Goal: Task Accomplishment & Management: Manage account settings

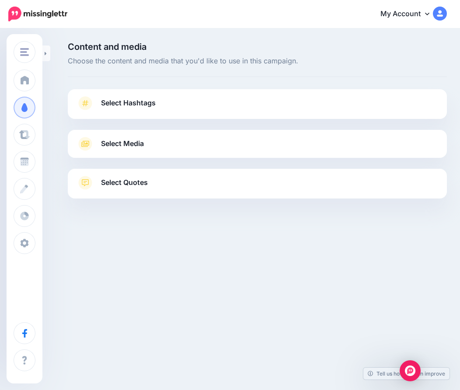
click at [190, 101] on link "Select Hashtags" at bounding box center [258, 107] width 362 height 23
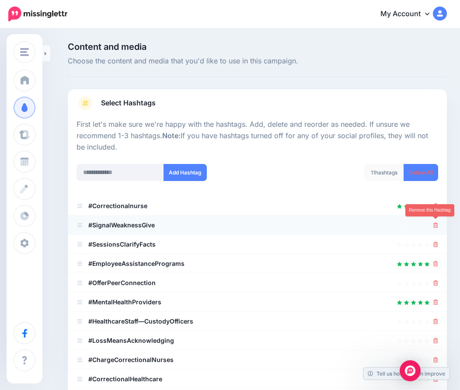
click at [436, 224] on icon at bounding box center [435, 225] width 5 height 5
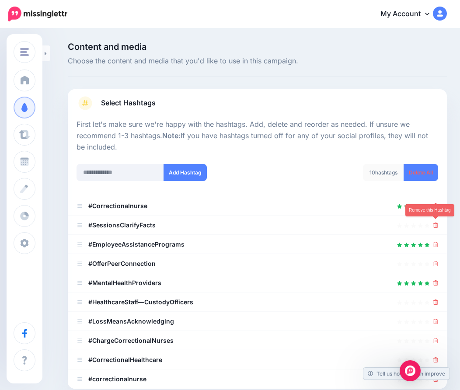
click at [436, 224] on icon at bounding box center [435, 225] width 5 height 5
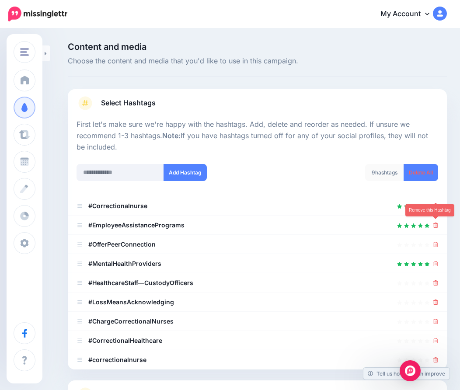
click at [436, 224] on icon at bounding box center [435, 225] width 5 height 5
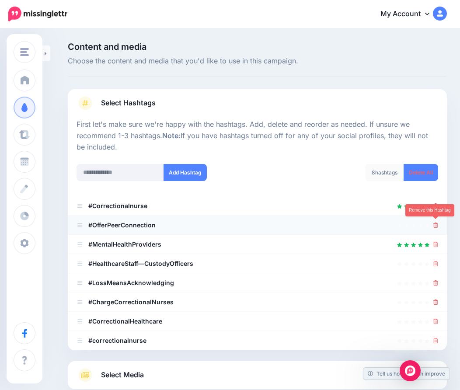
click at [436, 224] on icon at bounding box center [435, 225] width 5 height 5
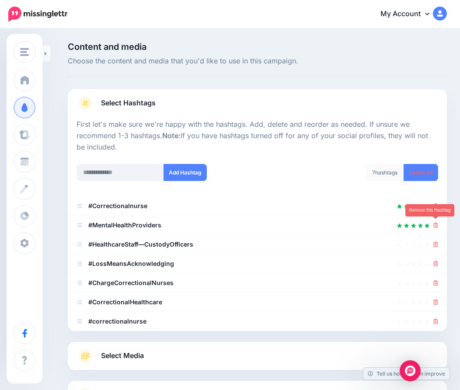
click at [436, 224] on icon at bounding box center [435, 225] width 5 height 5
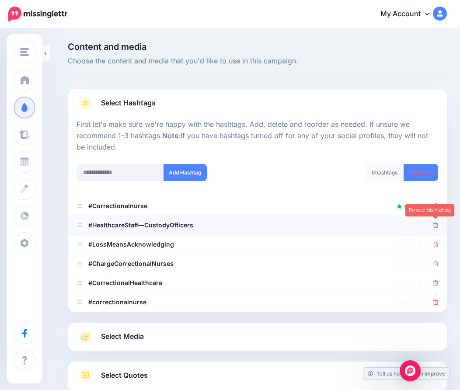
click at [437, 224] on icon at bounding box center [435, 225] width 5 height 5
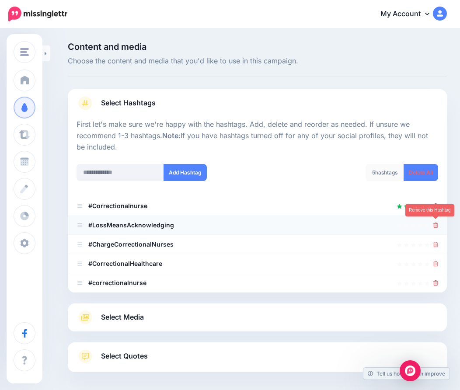
click at [437, 225] on icon at bounding box center [435, 225] width 5 height 5
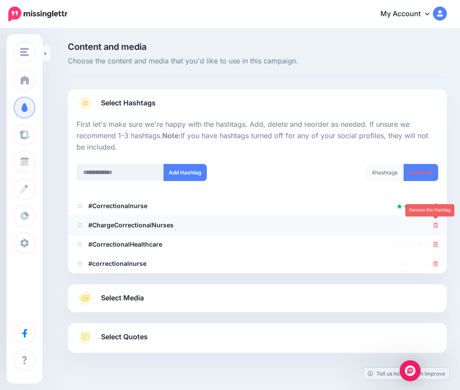
click at [437, 225] on icon at bounding box center [435, 225] width 5 height 5
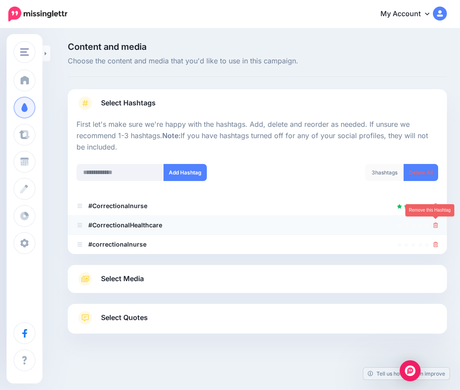
click at [436, 225] on icon at bounding box center [435, 225] width 5 height 5
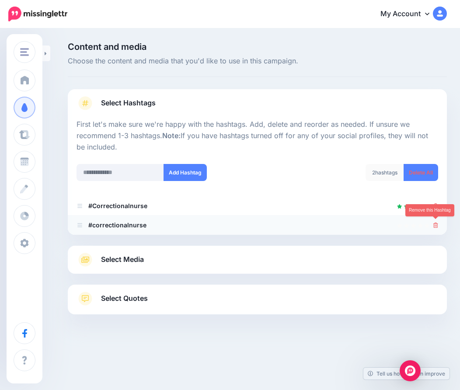
click at [436, 224] on icon at bounding box center [435, 225] width 5 height 5
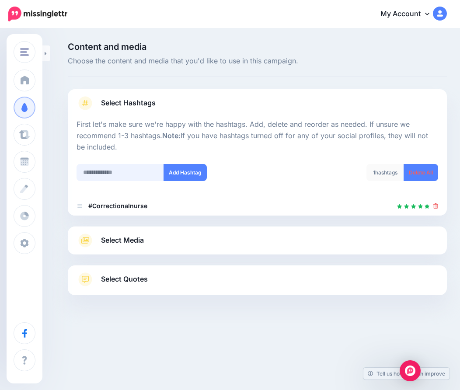
click at [129, 171] on input "text" at bounding box center [120, 172] width 87 height 17
type input "**********"
click at [192, 168] on button "Add Hashtag" at bounding box center [185, 172] width 43 height 17
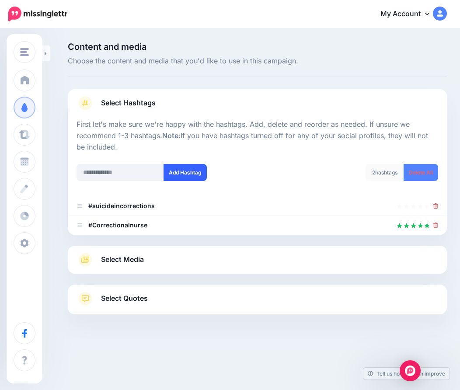
scroll to position [12, 0]
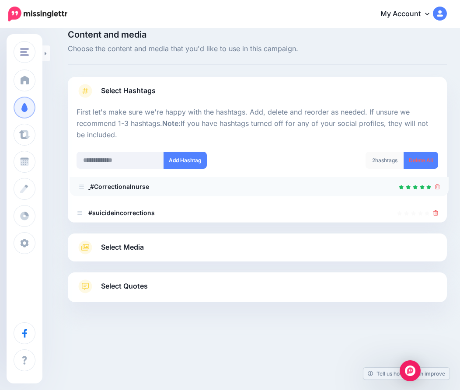
drag, startPoint x: 80, startPoint y: 211, endPoint x: 82, endPoint y: 185, distance: 25.9
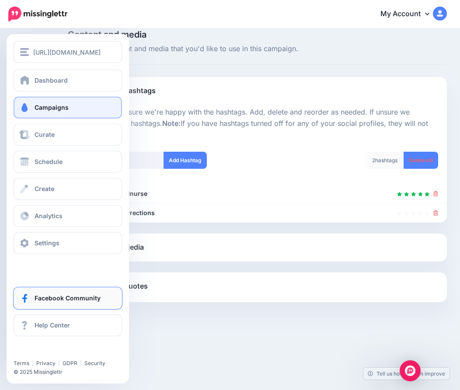
click at [35, 306] on link "Facebook Community" at bounding box center [68, 298] width 108 height 22
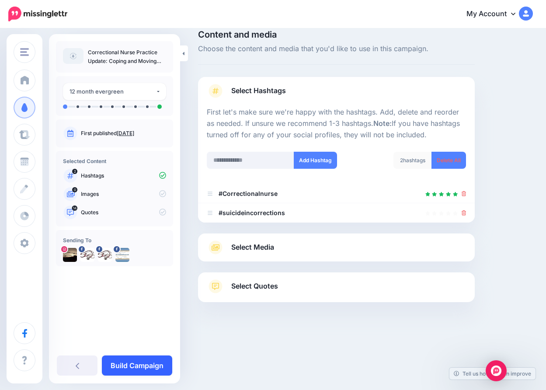
click at [142, 364] on link "Build Campaign" at bounding box center [137, 366] width 70 height 20
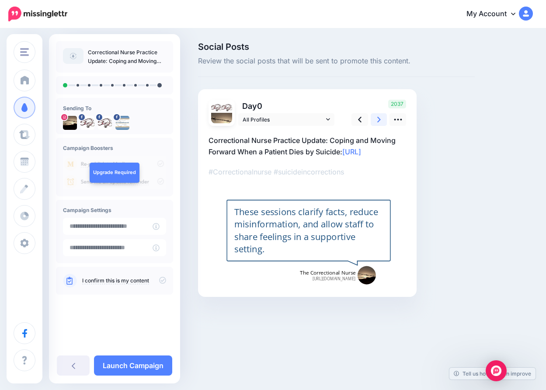
click at [381, 115] on icon at bounding box center [379, 119] width 3 height 9
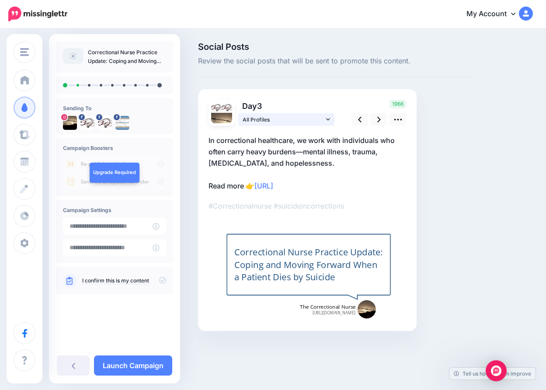
click at [322, 117] on span "All Profiles" at bounding box center [283, 119] width 81 height 9
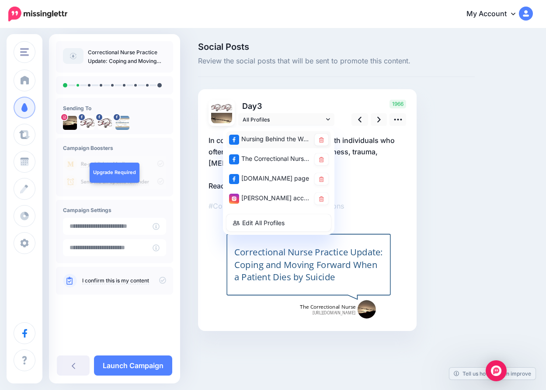
click at [291, 137] on div "Nursing Behind the Wall page" at bounding box center [269, 139] width 81 height 11
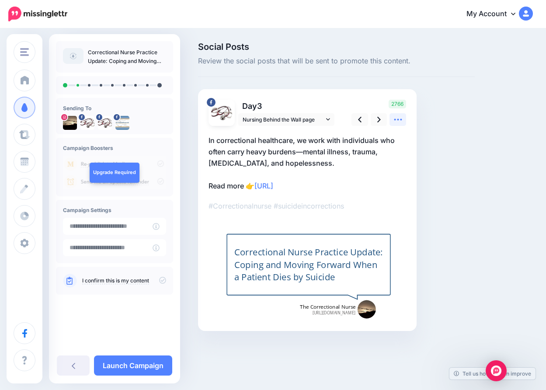
click at [397, 122] on icon at bounding box center [398, 119] width 9 height 9
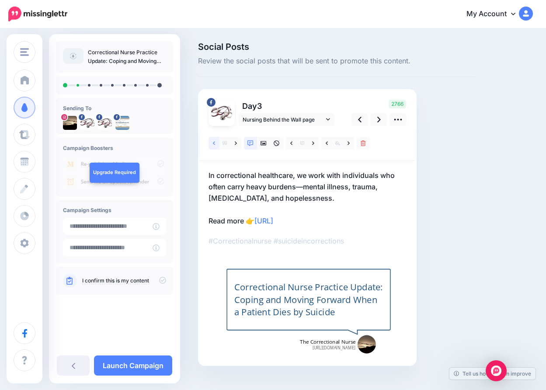
click at [213, 143] on icon at bounding box center [214, 143] width 2 height 6
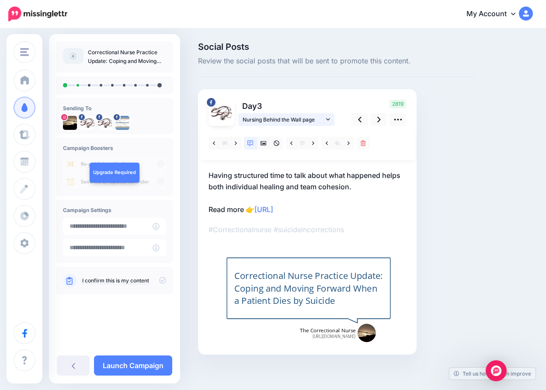
click at [330, 119] on icon at bounding box center [328, 119] width 4 height 6
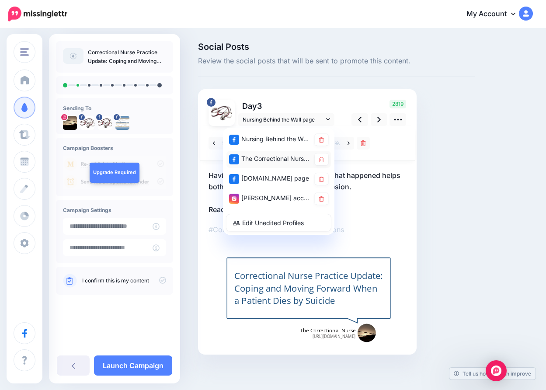
click at [272, 160] on div "The Correctional Nurse Educator page" at bounding box center [269, 159] width 81 height 11
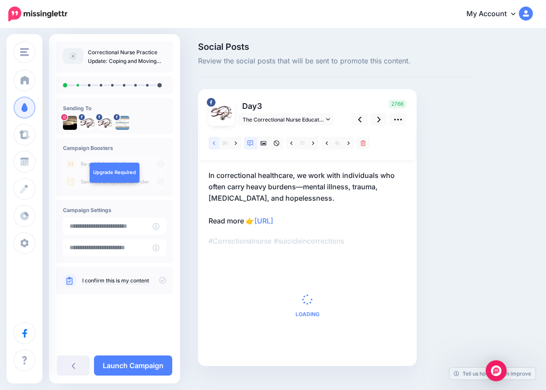
click at [214, 143] on icon at bounding box center [214, 142] width 2 height 3
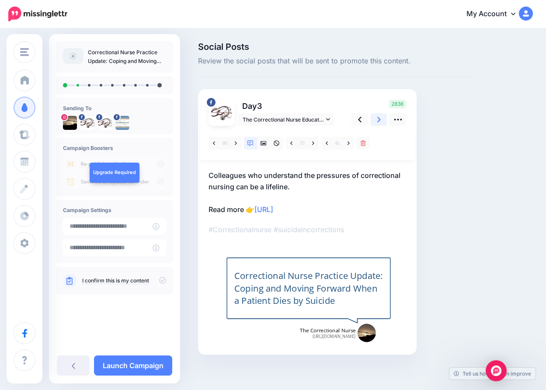
click at [383, 116] on link at bounding box center [379, 119] width 17 height 13
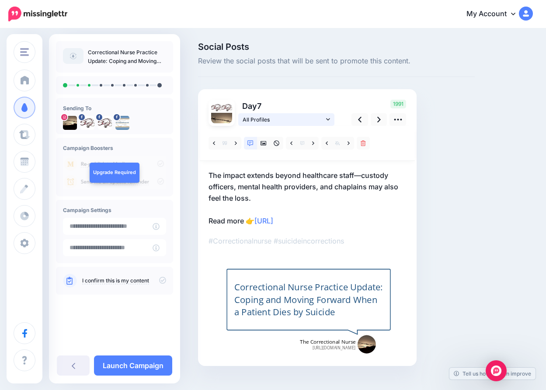
click at [321, 117] on span "All Profiles" at bounding box center [283, 119] width 81 height 9
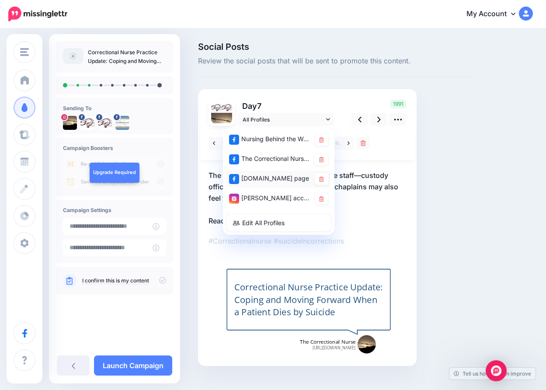
click at [263, 175] on div "CorrectionalNurse.net page" at bounding box center [269, 178] width 81 height 11
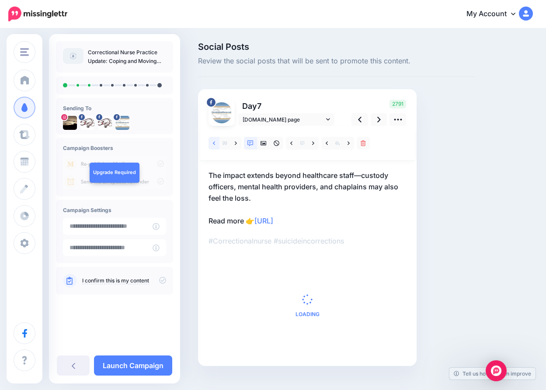
click at [212, 143] on link at bounding box center [214, 143] width 11 height 13
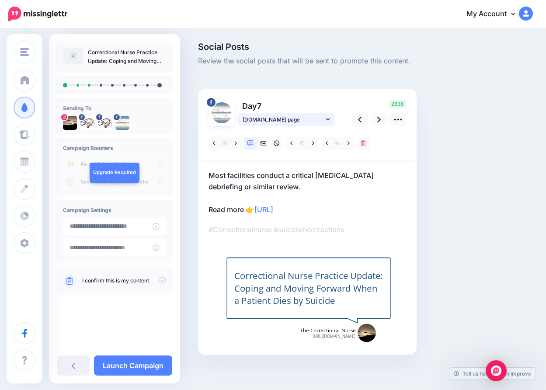
click at [329, 121] on icon at bounding box center [328, 119] width 4 height 6
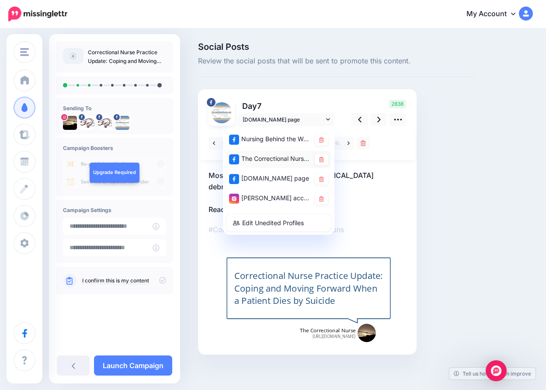
click at [293, 157] on div "The Correctional Nurse Educator page" at bounding box center [269, 159] width 81 height 11
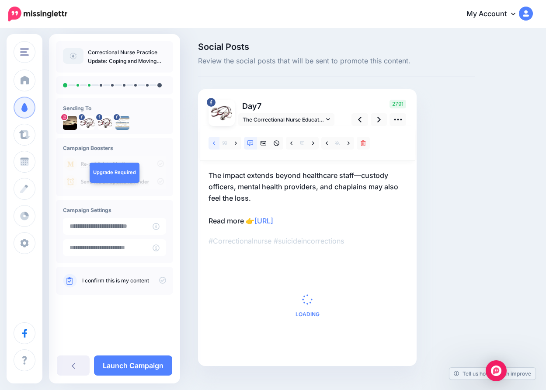
click at [214, 143] on icon at bounding box center [214, 142] width 2 height 3
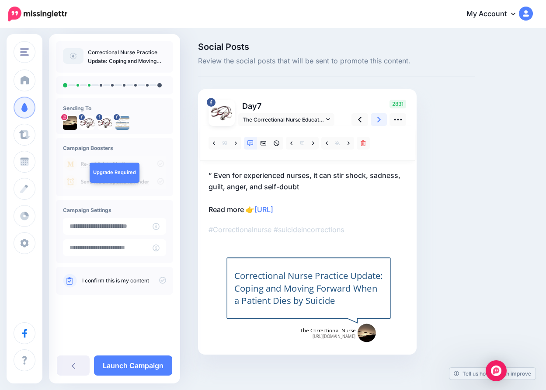
click at [378, 119] on icon at bounding box center [379, 119] width 3 height 9
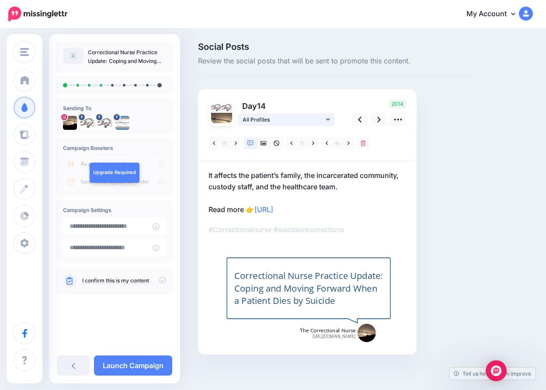
click at [289, 122] on span "All Profiles" at bounding box center [283, 119] width 81 height 9
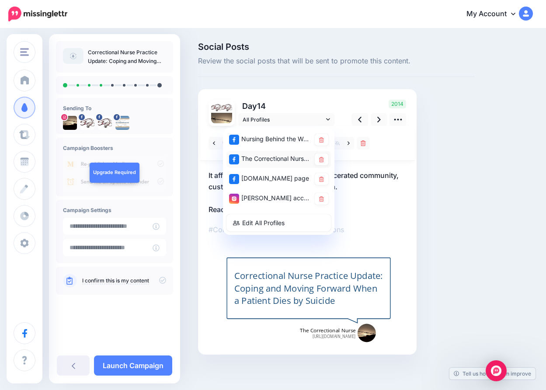
click at [276, 156] on div "The Correctional Nurse Educator page" at bounding box center [269, 159] width 81 height 11
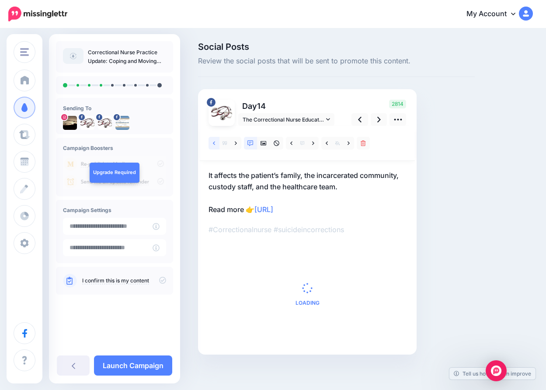
click at [213, 143] on icon at bounding box center [214, 143] width 2 height 6
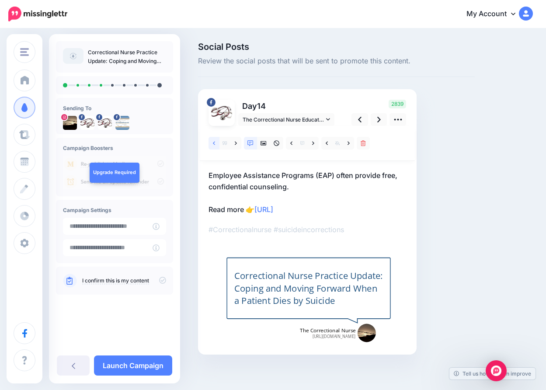
click at [213, 143] on icon at bounding box center [214, 143] width 2 height 6
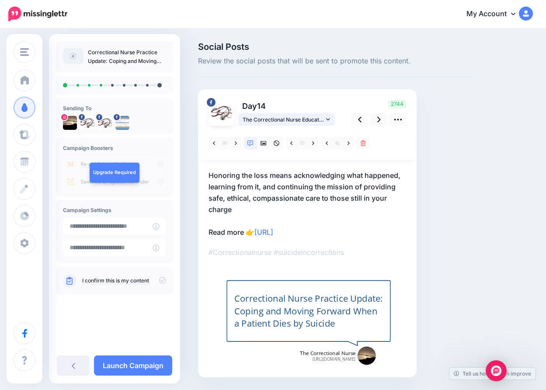
click at [328, 116] on icon at bounding box center [328, 119] width 4 height 6
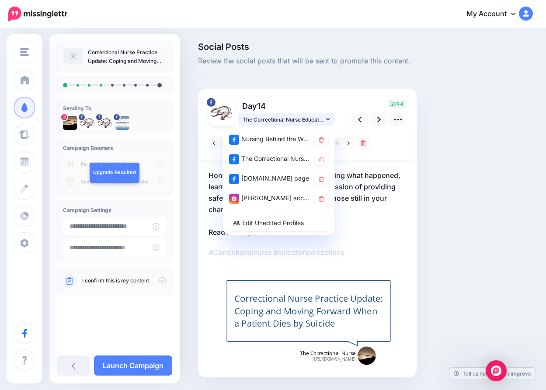
click at [328, 116] on icon at bounding box center [328, 119] width 4 height 6
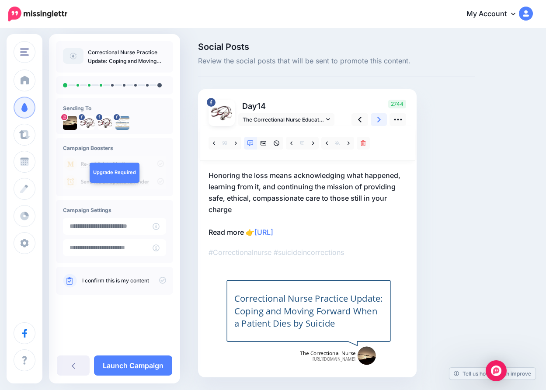
click at [376, 118] on link at bounding box center [379, 119] width 17 height 13
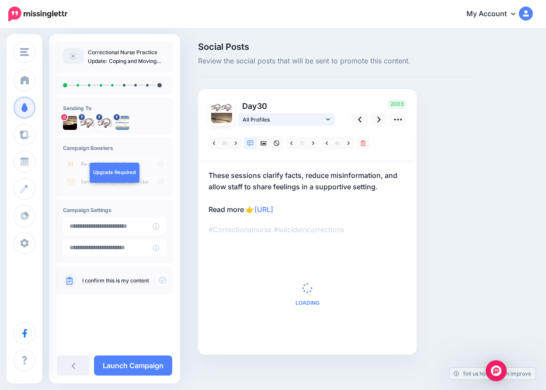
click at [309, 120] on span "All Profiles" at bounding box center [283, 119] width 81 height 9
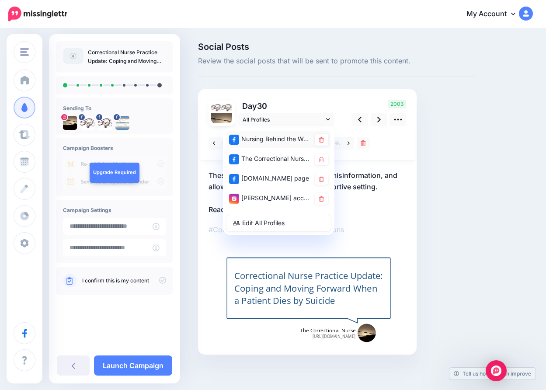
click at [295, 137] on div "Nursing Behind the Wall page" at bounding box center [269, 139] width 81 height 11
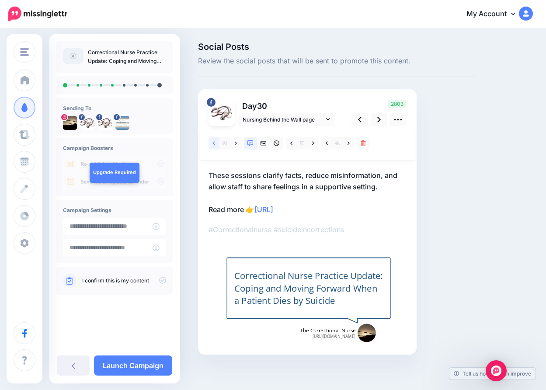
click at [214, 142] on icon at bounding box center [214, 143] width 2 height 6
click at [323, 118] on span "Nursing Behind the Wall page" at bounding box center [283, 119] width 81 height 9
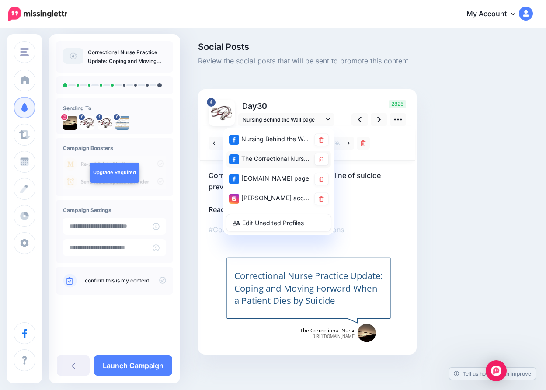
click at [283, 157] on div "The Correctional Nurse Educator page" at bounding box center [269, 159] width 81 height 11
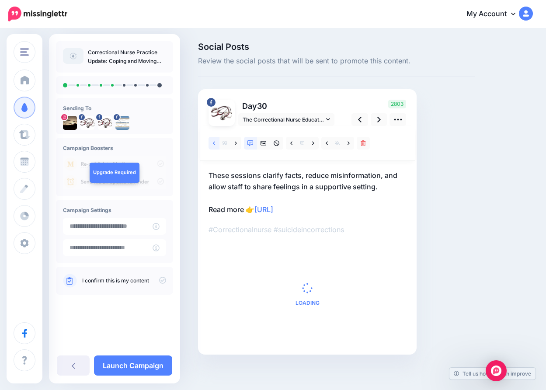
click at [215, 140] on icon at bounding box center [214, 143] width 2 height 6
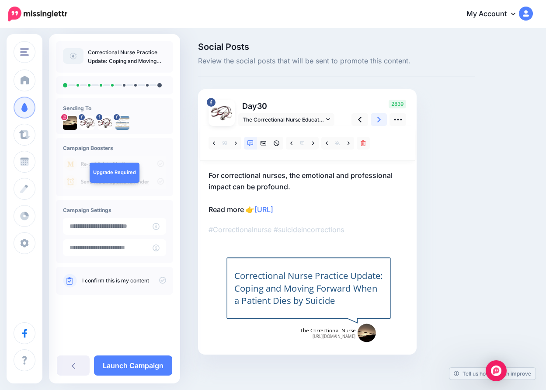
click at [380, 118] on icon at bounding box center [379, 119] width 3 height 9
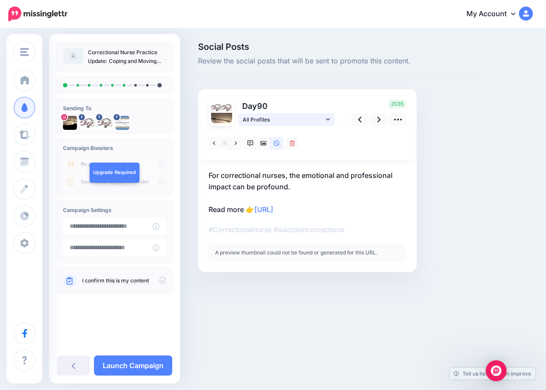
click at [317, 118] on span "All Profiles" at bounding box center [283, 119] width 81 height 9
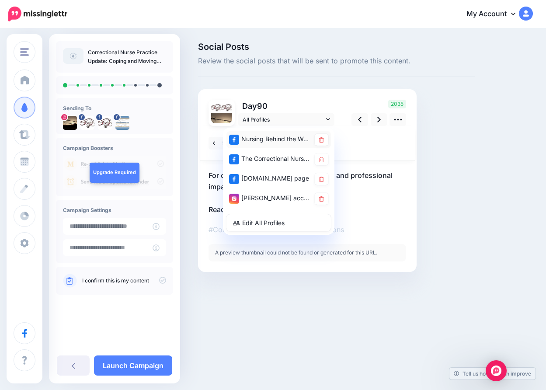
click at [289, 140] on div "Nursing Behind the Wall page" at bounding box center [269, 139] width 81 height 11
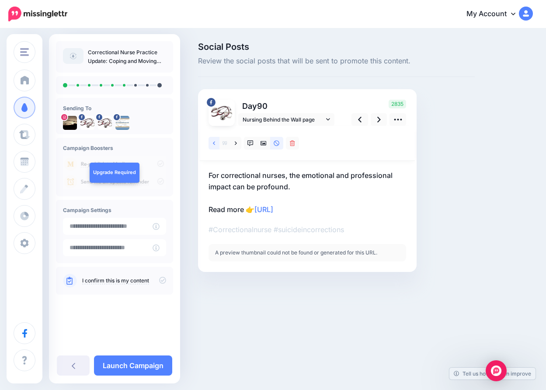
click at [213, 143] on icon at bounding box center [214, 143] width 2 height 6
click at [320, 116] on span "Nursing Behind the Wall page" at bounding box center [283, 119] width 81 height 9
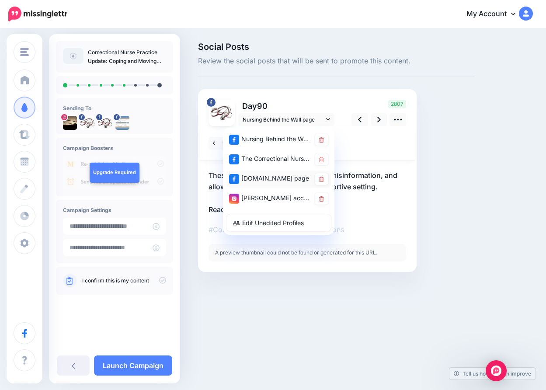
click at [281, 176] on div "CorrectionalNurse.net page" at bounding box center [269, 178] width 81 height 11
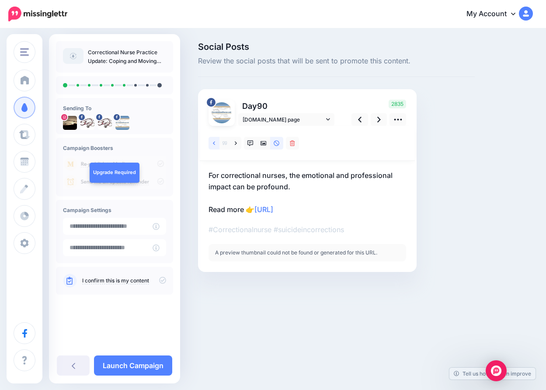
click at [215, 142] on icon at bounding box center [214, 143] width 2 height 6
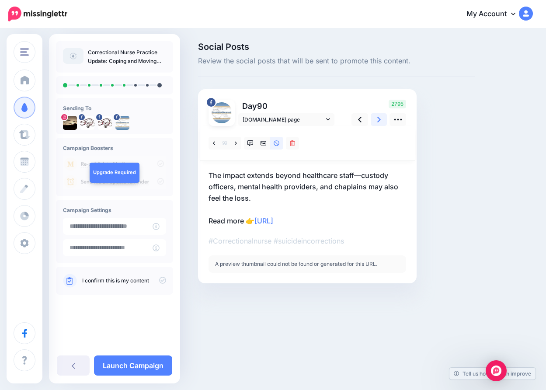
click at [380, 119] on icon at bounding box center [379, 120] width 3 height 6
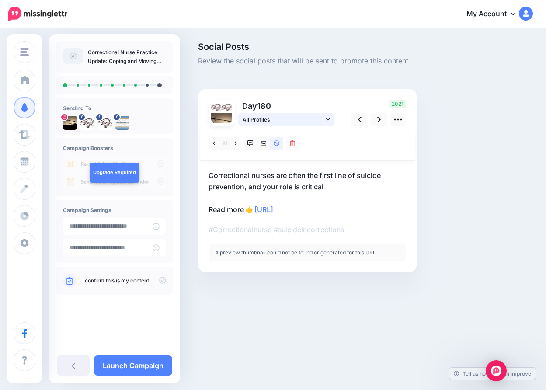
click at [290, 120] on span "All Profiles" at bounding box center [283, 119] width 81 height 9
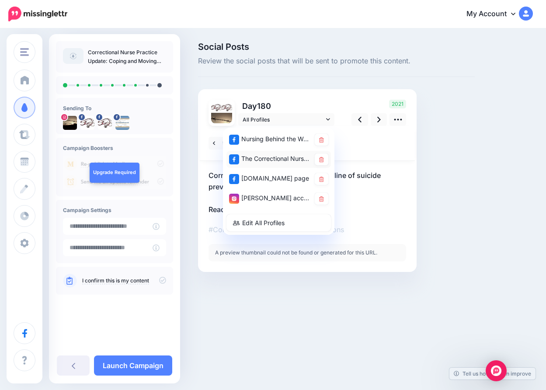
click at [274, 158] on div "The Correctional Nurse Educator page" at bounding box center [269, 159] width 81 height 11
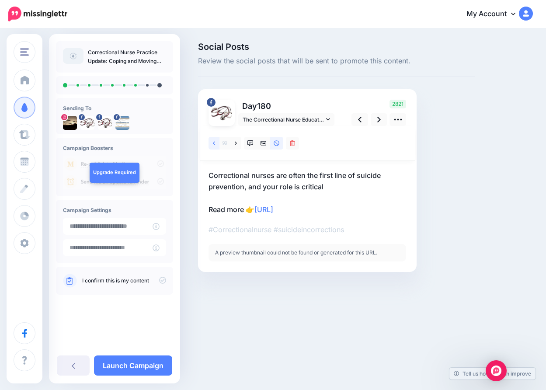
click at [213, 141] on icon at bounding box center [214, 143] width 2 height 6
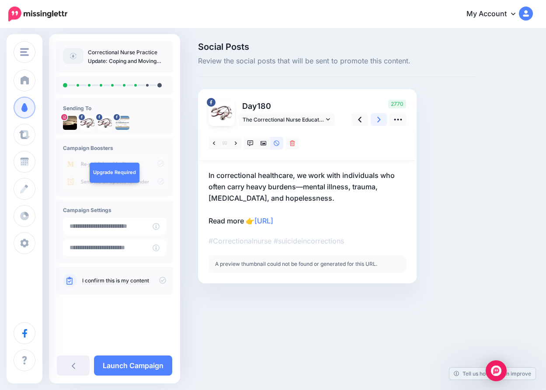
click at [380, 117] on icon at bounding box center [379, 119] width 3 height 9
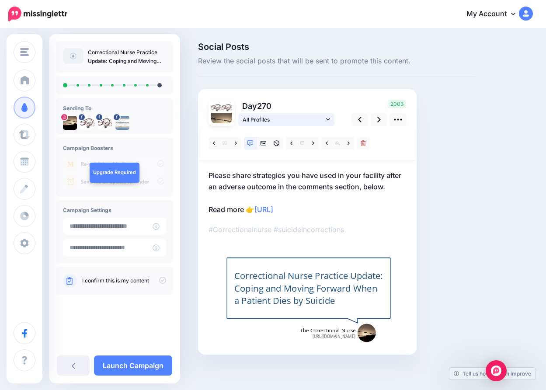
click at [311, 119] on span "All Profiles" at bounding box center [283, 119] width 81 height 9
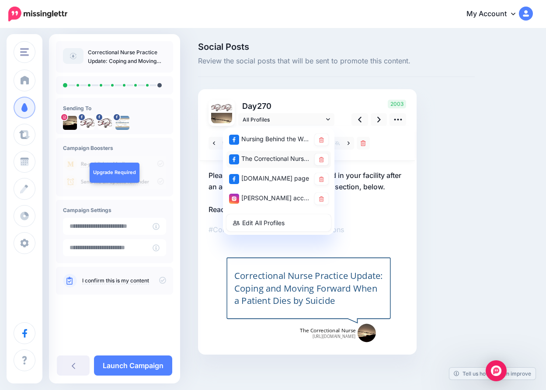
click at [276, 155] on div "The Correctional Nurse Educator page" at bounding box center [269, 159] width 81 height 11
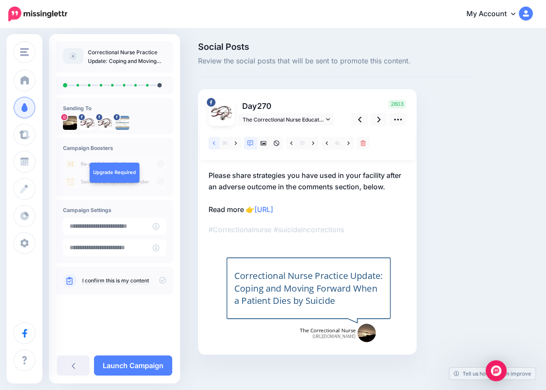
click at [213, 144] on icon at bounding box center [214, 143] width 2 height 6
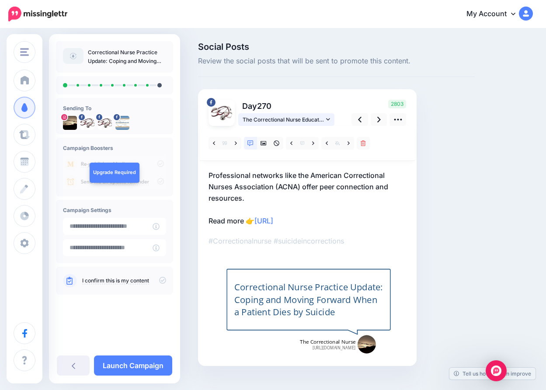
click at [321, 120] on span "The Correctional Nurse Educator page" at bounding box center [283, 119] width 81 height 9
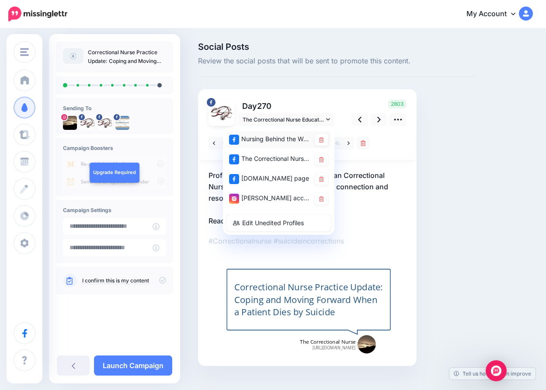
click at [304, 136] on div "Nursing Behind the Wall page" at bounding box center [269, 139] width 81 height 11
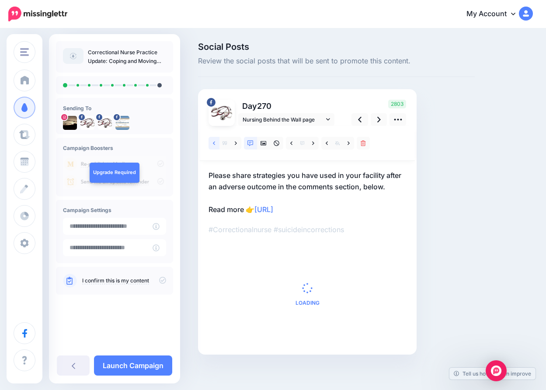
click at [213, 144] on icon at bounding box center [214, 143] width 2 height 6
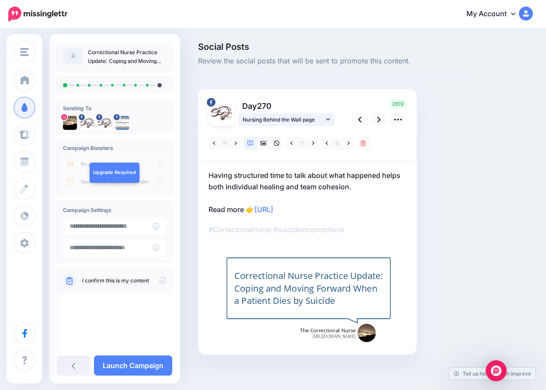
click at [324, 118] on link "Nursing Behind the Wall page" at bounding box center [286, 119] width 96 height 13
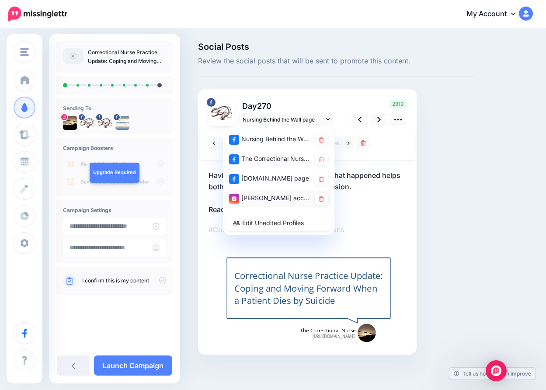
click at [278, 197] on div "[PERSON_NAME] account" at bounding box center [269, 198] width 81 height 11
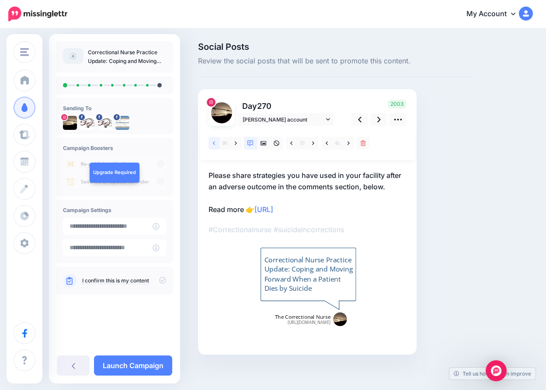
click at [215, 140] on icon at bounding box center [214, 143] width 2 height 6
click at [380, 117] on icon at bounding box center [379, 119] width 3 height 9
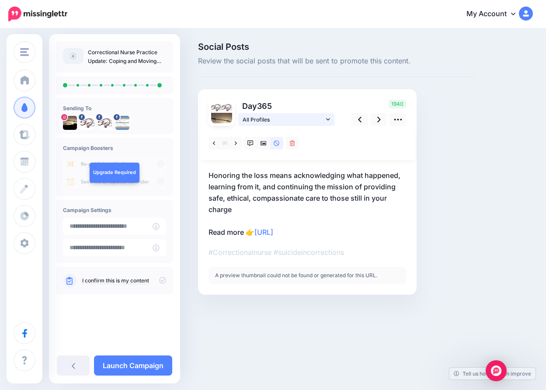
click at [312, 119] on span "All Profiles" at bounding box center [283, 119] width 81 height 9
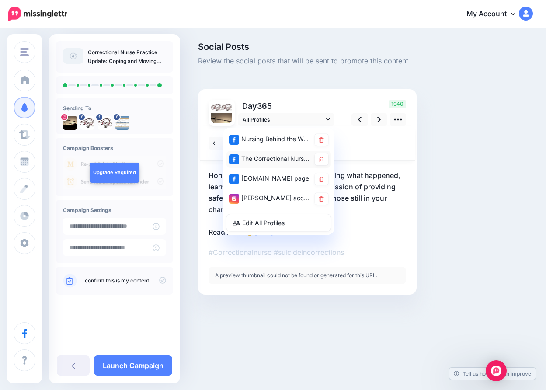
click at [289, 157] on div "The Correctional Nurse Educator page" at bounding box center [269, 159] width 81 height 11
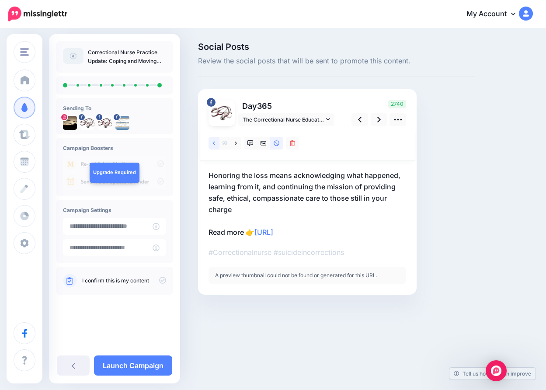
click at [213, 144] on icon at bounding box center [214, 143] width 2 height 6
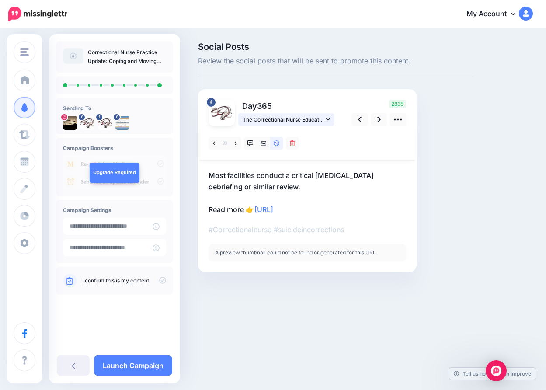
click at [329, 120] on icon at bounding box center [328, 119] width 4 height 6
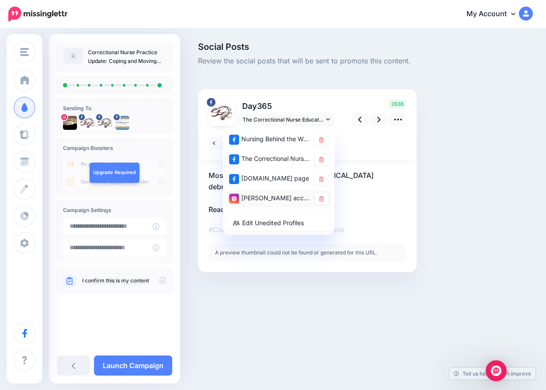
click at [280, 195] on div "[PERSON_NAME] account" at bounding box center [269, 198] width 81 height 11
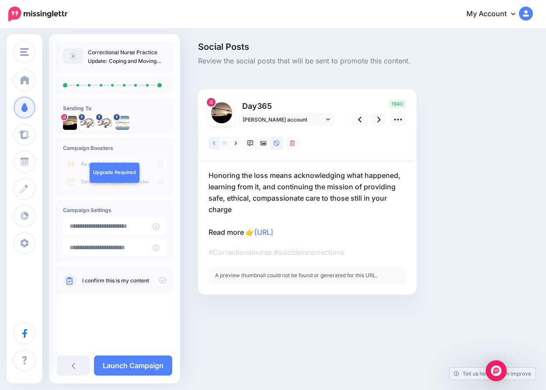
click at [213, 143] on icon at bounding box center [214, 143] width 2 height 6
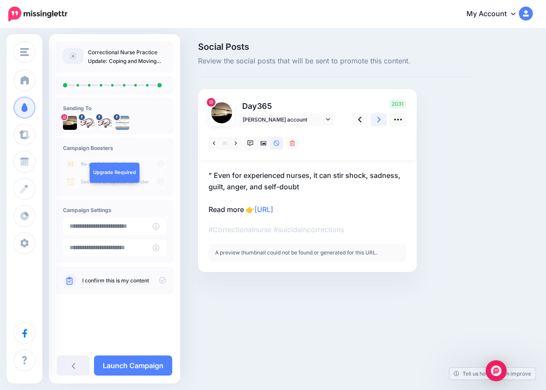
click at [378, 117] on icon at bounding box center [379, 120] width 3 height 6
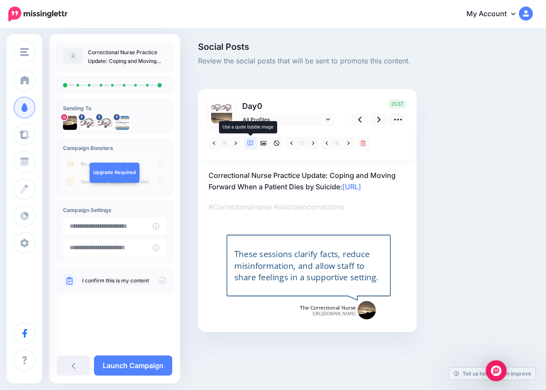
click at [251, 142] on icon at bounding box center [251, 143] width 6 height 6
click at [314, 142] on icon at bounding box center [313, 143] width 2 height 6
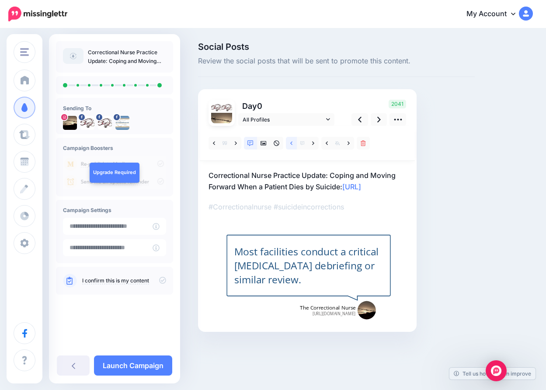
click at [291, 144] on icon at bounding box center [291, 143] width 2 height 6
click at [329, 141] on link at bounding box center [327, 143] width 11 height 13
click at [348, 141] on icon at bounding box center [349, 143] width 2 height 6
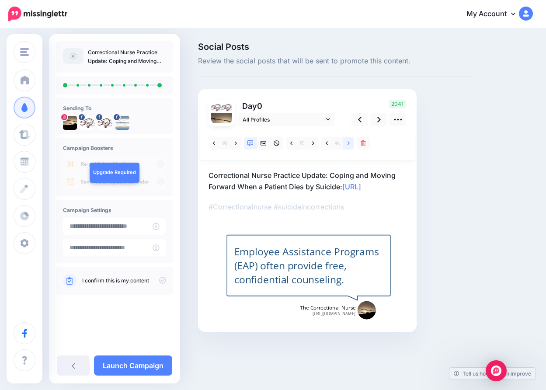
click at [349, 141] on icon at bounding box center [349, 143] width 2 height 6
click at [326, 142] on icon at bounding box center [327, 143] width 2 height 6
click at [314, 142] on icon at bounding box center [313, 142] width 2 height 3
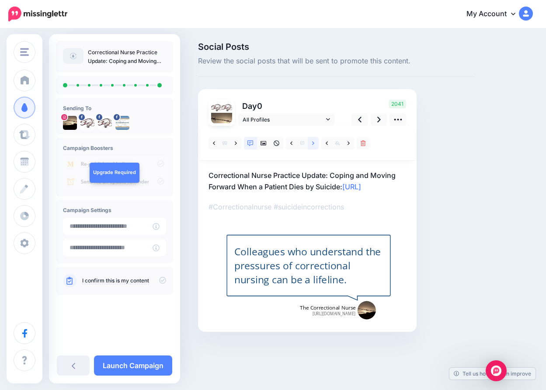
click at [314, 142] on icon at bounding box center [313, 142] width 2 height 3
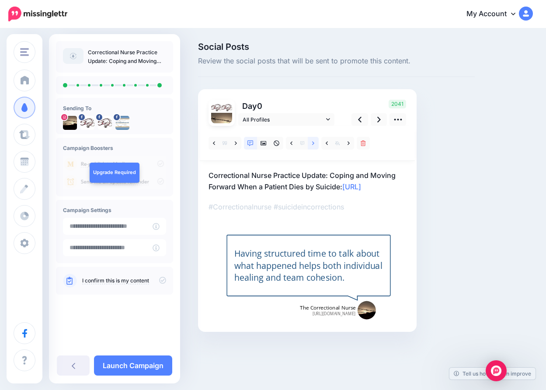
click at [314, 142] on icon at bounding box center [313, 142] width 2 height 3
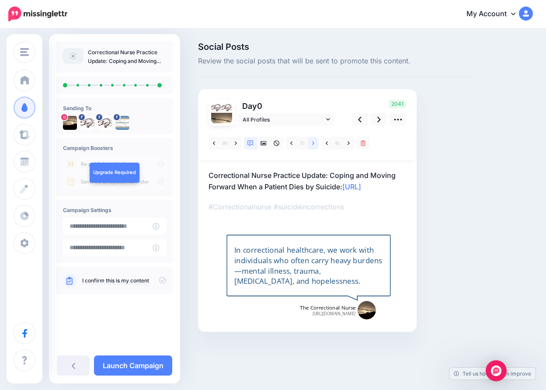
click at [314, 142] on icon at bounding box center [313, 142] width 2 height 3
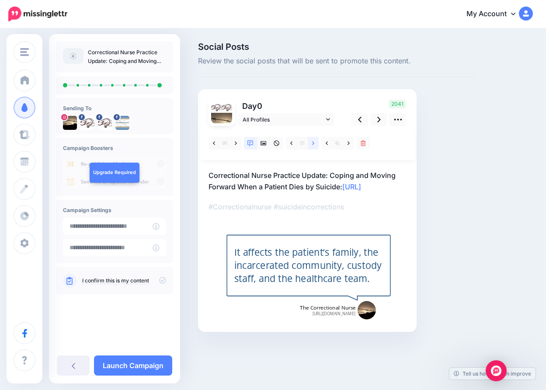
click at [314, 142] on icon at bounding box center [313, 143] width 2 height 6
click at [325, 140] on link at bounding box center [327, 143] width 11 height 13
click at [314, 142] on icon at bounding box center [313, 143] width 2 height 6
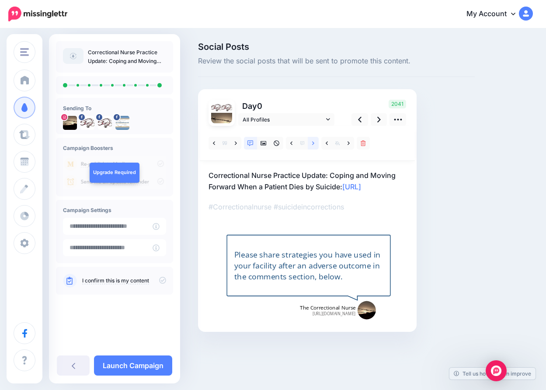
click at [314, 141] on icon at bounding box center [313, 143] width 2 height 6
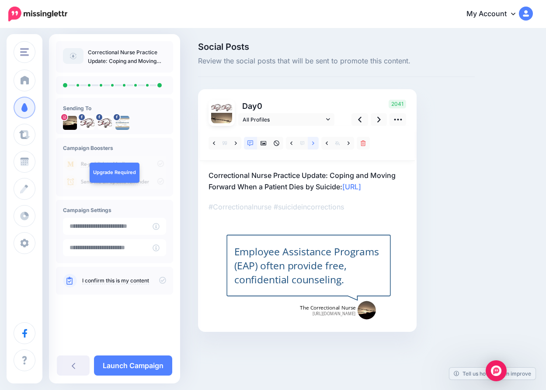
click at [314, 142] on icon at bounding box center [313, 143] width 2 height 6
click at [315, 142] on icon at bounding box center [313, 143] width 2 height 6
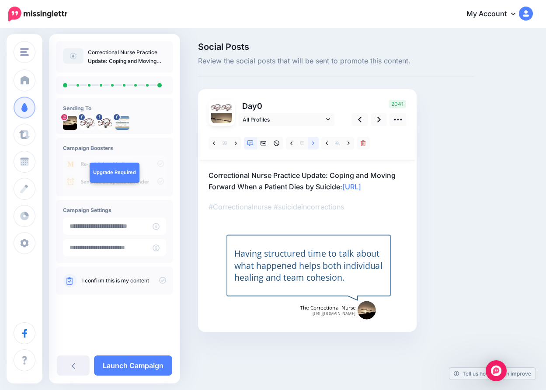
click at [315, 142] on icon at bounding box center [313, 143] width 2 height 6
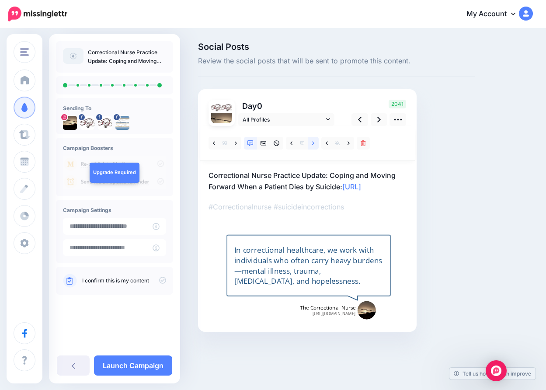
click at [315, 142] on icon at bounding box center [313, 143] width 2 height 6
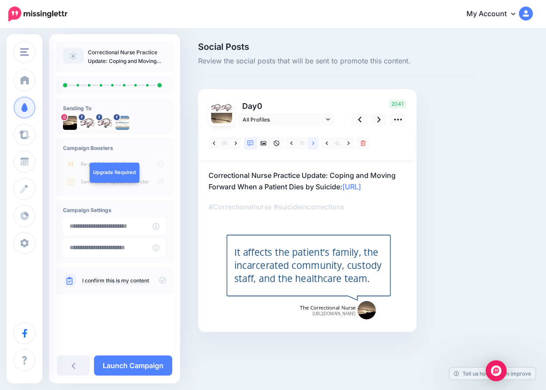
click at [315, 142] on icon at bounding box center [313, 143] width 2 height 6
click at [380, 119] on icon at bounding box center [379, 120] width 3 height 6
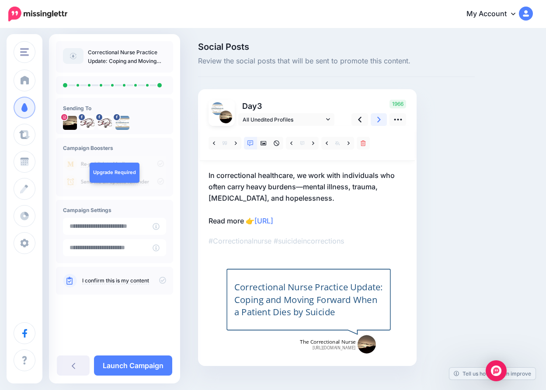
click at [380, 120] on icon at bounding box center [379, 119] width 3 height 9
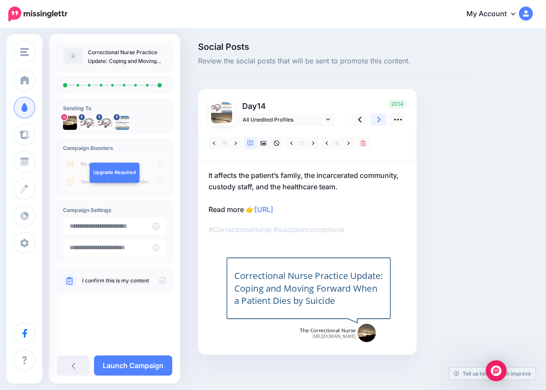
click at [380, 120] on icon at bounding box center [379, 119] width 3 height 9
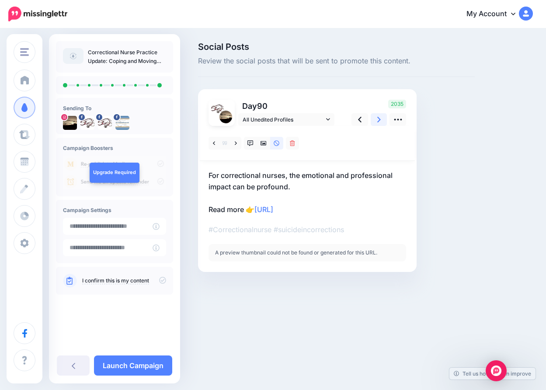
click at [378, 119] on icon at bounding box center [379, 119] width 3 height 9
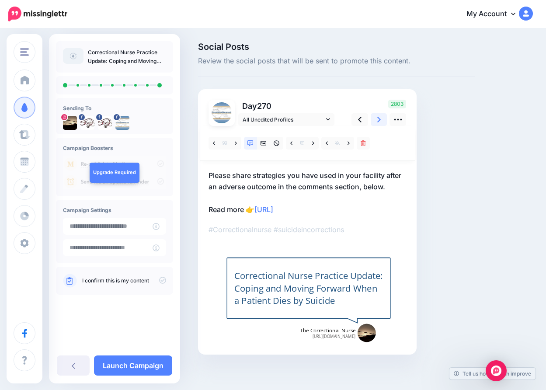
click at [379, 119] on icon at bounding box center [379, 119] width 3 height 9
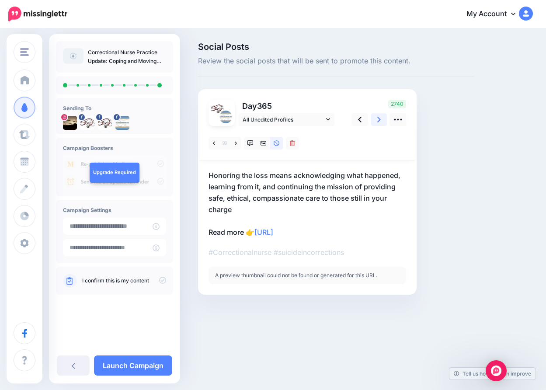
click at [379, 120] on icon at bounding box center [379, 120] width 3 height 6
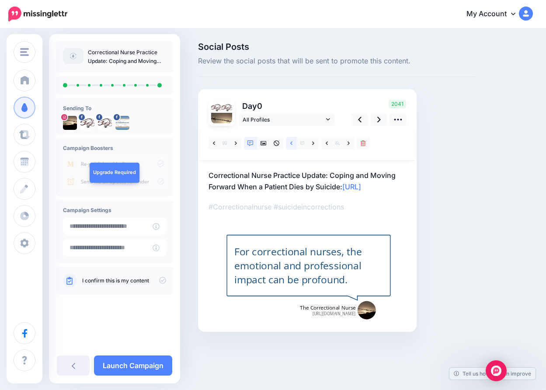
click at [293, 141] on link at bounding box center [291, 143] width 11 height 13
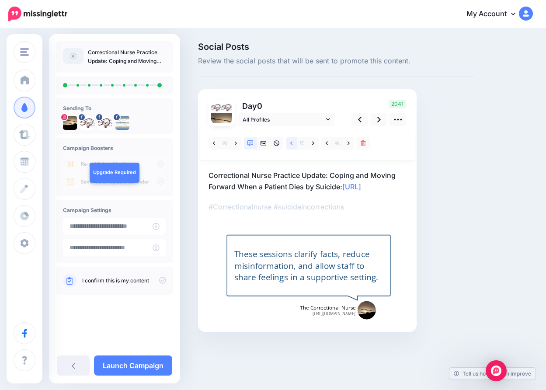
click at [293, 141] on link at bounding box center [291, 143] width 11 height 13
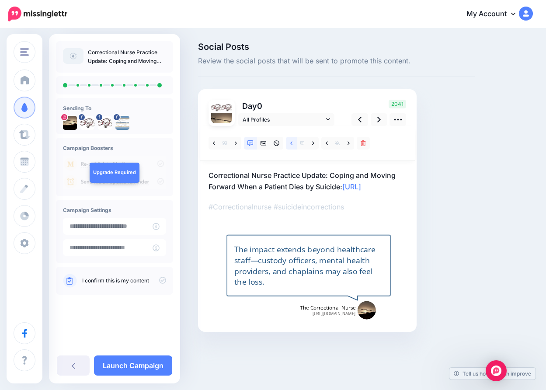
click at [290, 142] on icon at bounding box center [291, 143] width 2 height 6
click at [291, 142] on icon at bounding box center [291, 143] width 2 height 6
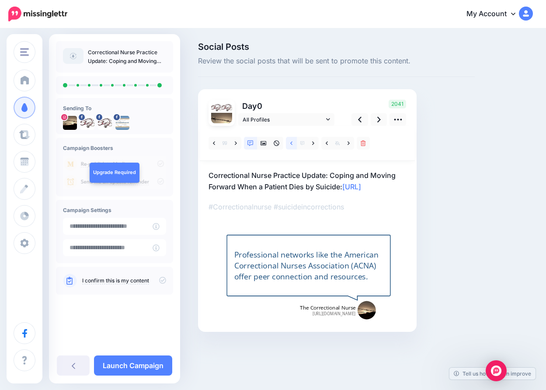
click at [291, 142] on icon at bounding box center [291, 143] width 2 height 6
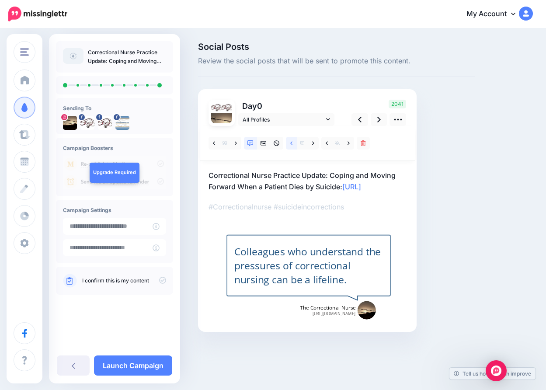
click at [291, 142] on icon at bounding box center [291, 143] width 2 height 6
click at [292, 141] on icon at bounding box center [291, 143] width 2 height 6
click at [291, 140] on icon at bounding box center [291, 143] width 2 height 6
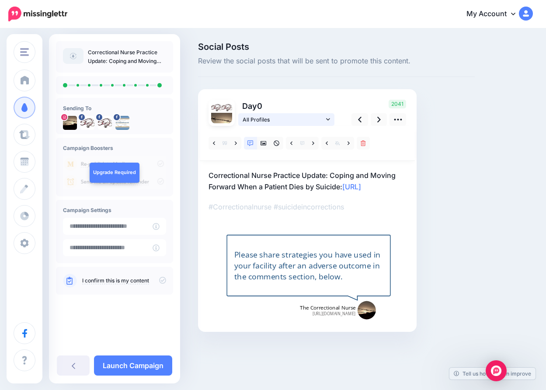
click at [301, 115] on span "All Profiles" at bounding box center [283, 119] width 81 height 9
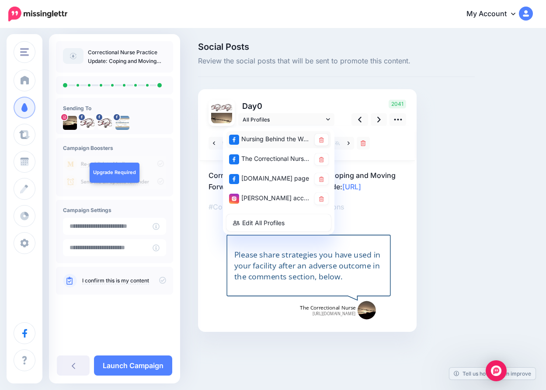
click at [286, 136] on div "Nursing Behind the Wall page" at bounding box center [269, 139] width 81 height 11
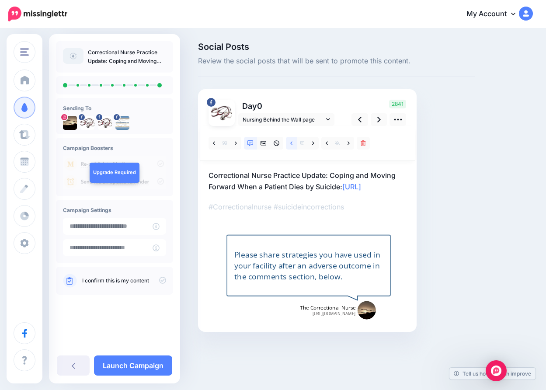
click at [291, 140] on icon at bounding box center [291, 143] width 2 height 6
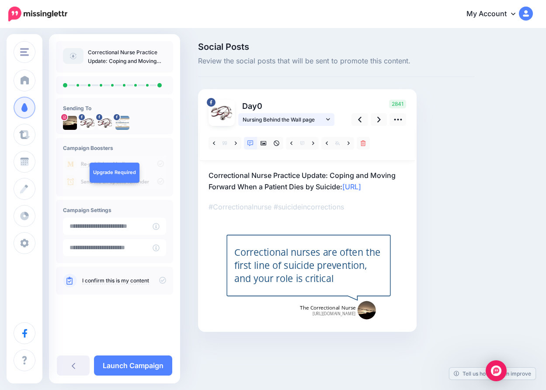
click at [292, 121] on span "Nursing Behind the Wall page" at bounding box center [283, 119] width 81 height 9
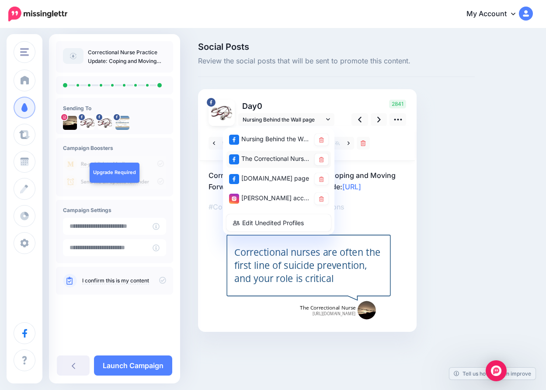
click at [284, 157] on div "The Correctional Nurse Educator page" at bounding box center [269, 159] width 81 height 11
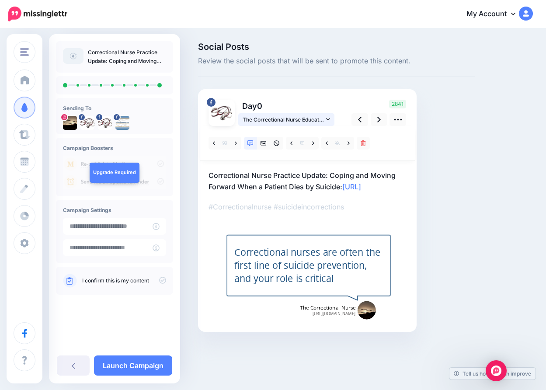
click at [311, 117] on span "The Correctional Nurse Educator page" at bounding box center [283, 119] width 81 height 9
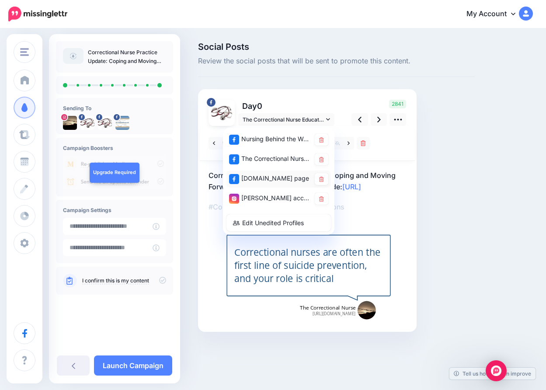
click at [290, 179] on div "CorrectionalNurse.net page" at bounding box center [269, 178] width 81 height 11
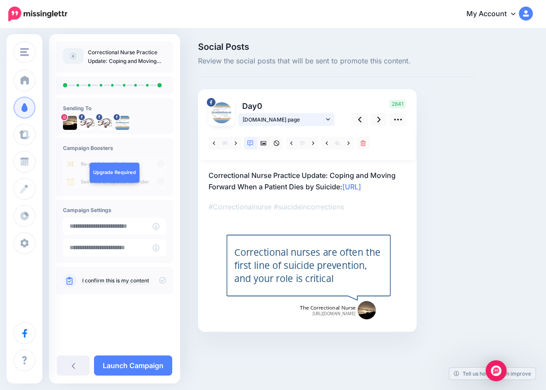
click at [318, 120] on span "CorrectionalNurse.net page" at bounding box center [283, 119] width 81 height 9
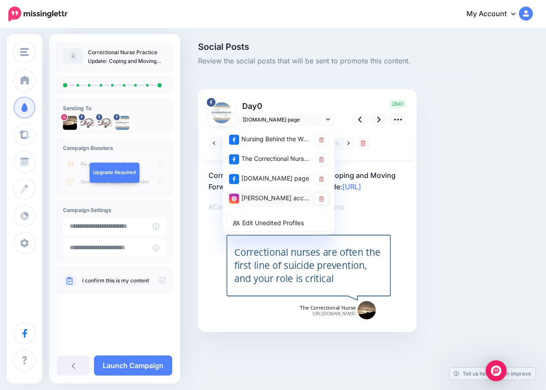
click at [290, 200] on div "[PERSON_NAME] account" at bounding box center [269, 198] width 81 height 11
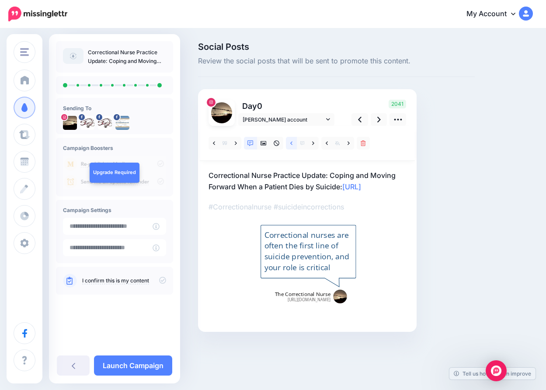
click at [290, 140] on icon at bounding box center [291, 143] width 2 height 6
click at [292, 142] on icon at bounding box center [291, 142] width 2 height 3
click at [293, 142] on icon at bounding box center [291, 143] width 2 height 6
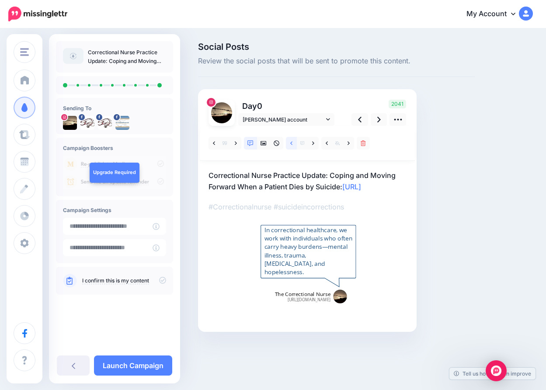
click at [292, 142] on icon at bounding box center [291, 142] width 2 height 3
click at [292, 143] on icon at bounding box center [291, 143] width 2 height 6
click at [292, 142] on icon at bounding box center [291, 143] width 2 height 6
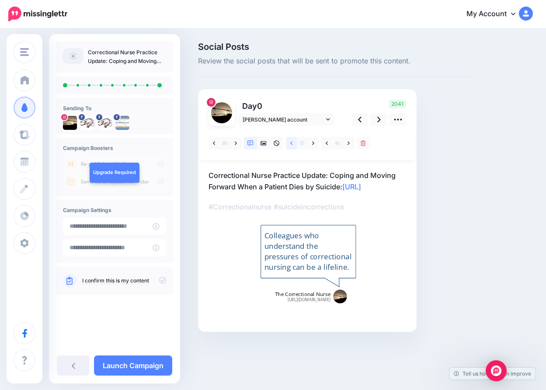
click at [292, 142] on icon at bounding box center [291, 143] width 2 height 6
click at [297, 248] on div "Most facilities conduct a critical incident stress debriefing or similar review." at bounding box center [309, 251] width 89 height 43
type textarea "**********"
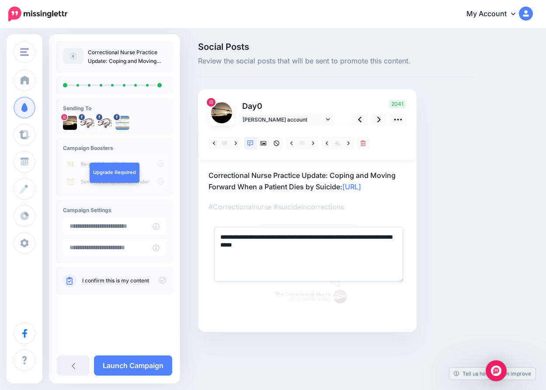
drag, startPoint x: 220, startPoint y: 249, endPoint x: 263, endPoint y: 255, distance: 43.7
click at [263, 255] on textarea "**********" at bounding box center [308, 254] width 189 height 54
click at [308, 272] on icon at bounding box center [308, 266] width 14 height 14
click at [328, 141] on icon at bounding box center [327, 142] width 2 height 3
click at [308, 272] on icon at bounding box center [307, 265] width 13 height 13
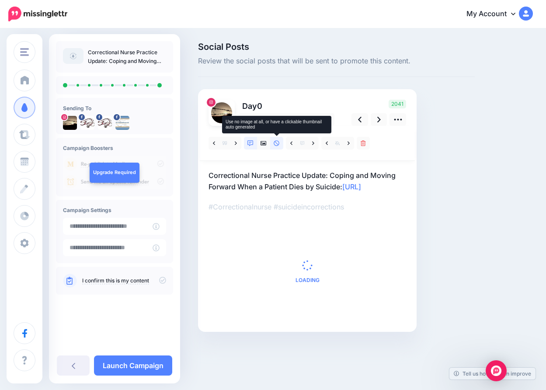
click at [277, 143] on icon at bounding box center [277, 143] width 6 height 6
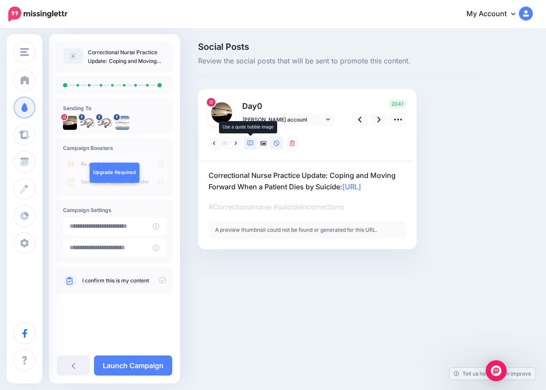
click at [248, 142] on icon at bounding box center [251, 143] width 6 height 6
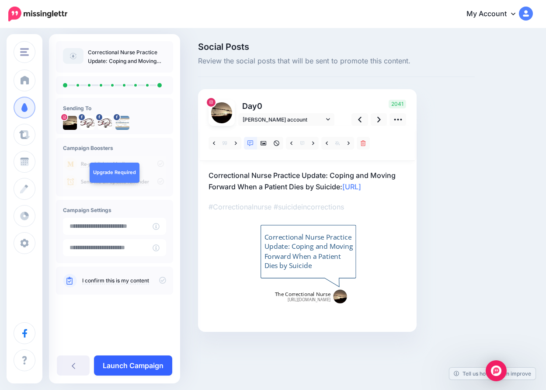
click at [132, 366] on link "Launch Campaign" at bounding box center [133, 366] width 78 height 20
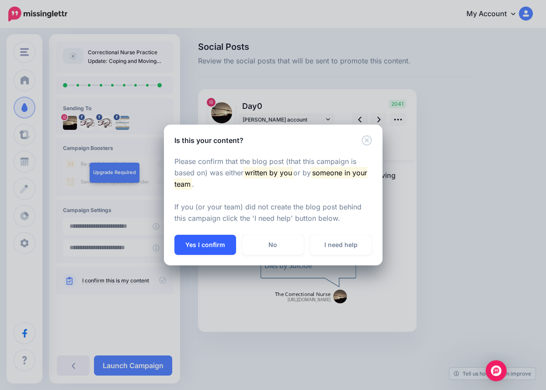
click at [217, 243] on button "Yes I confirm" at bounding box center [206, 245] width 62 height 20
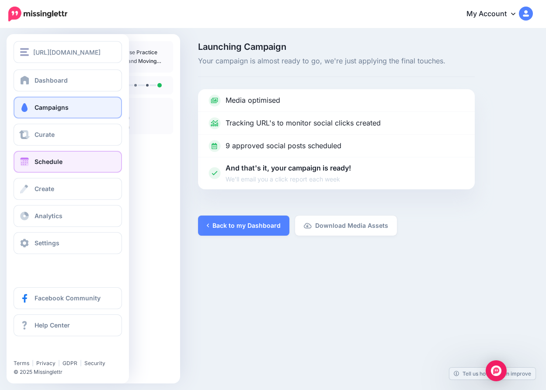
click at [26, 162] on span at bounding box center [24, 161] width 11 height 9
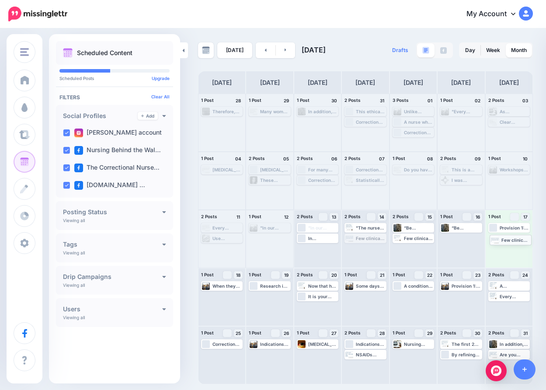
drag, startPoint x: 363, startPoint y: 239, endPoint x: 507, endPoint y: 239, distance: 144.8
click at [285, 48] on icon at bounding box center [286, 49] width 2 height 5
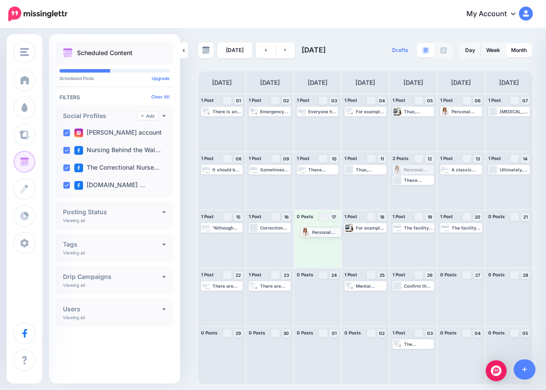
drag, startPoint x: 413, startPoint y: 167, endPoint x: 321, endPoint y: 229, distance: 111.3
